Goal: Obtain resource: Download file/media

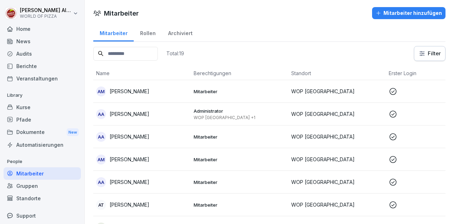
click at [34, 132] on div "Dokumente New" at bounding box center [42, 132] width 77 height 13
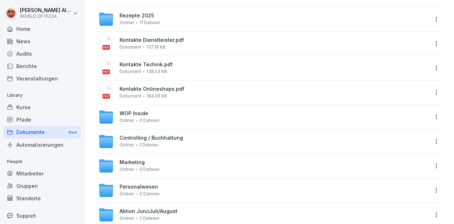
scroll to position [60, 0]
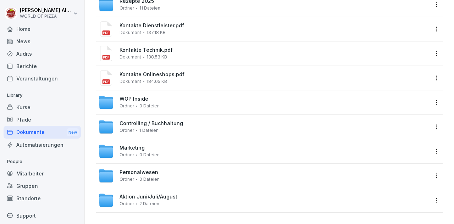
click at [140, 170] on span "Personalwesen" at bounding box center [139, 173] width 39 height 6
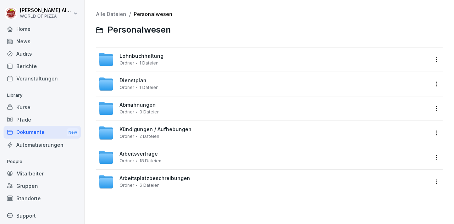
click at [131, 157] on span "Arbeitsverträge" at bounding box center [139, 154] width 38 height 6
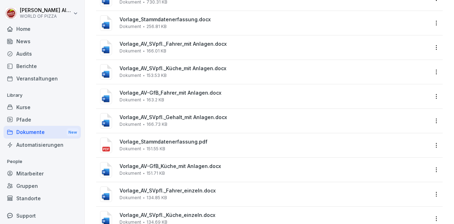
scroll to position [135, 0]
click at [166, 100] on div "Vorlage_AV-GfB_Fahrer_mit Anlagen.docx Dokument 163.2 KB" at bounding box center [275, 95] width 310 height 12
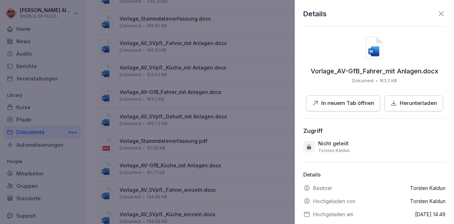
click at [341, 106] on p "In neuem Tab öffnen" at bounding box center [347, 103] width 53 height 8
